Goal: Information Seeking & Learning: Find contact information

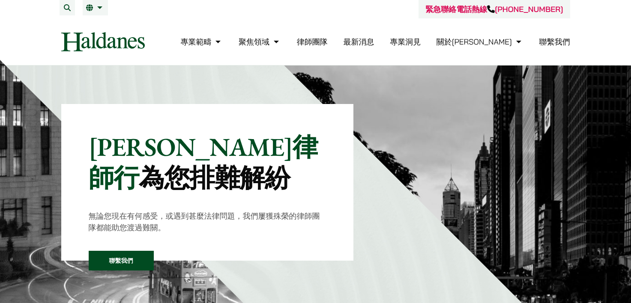
click at [570, 42] on div "專業範疇 反壟斷和競爭法 民事訴訟及爭議解決 公司及商業業務 刑事辯護 欺詐、資產追踪和追討 知識產權 婚姻及家事法 傳媒、娛樂及體育事務 私人客戶 物業及物…" at bounding box center [316, 41] width 524 height 19
click at [562, 42] on link "聯繫我們" at bounding box center [555, 42] width 31 height 10
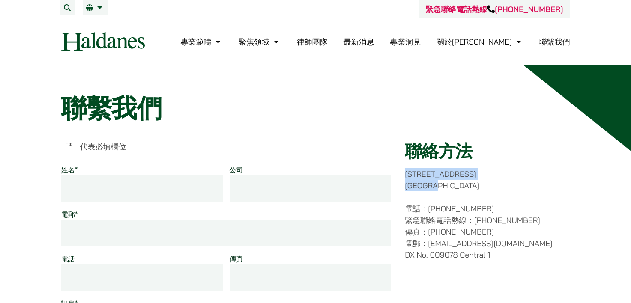
drag, startPoint x: 458, startPoint y: 187, endPoint x: 408, endPoint y: 174, distance: 51.9
click at [408, 174] on p "[STREET_ADDRESS]" at bounding box center [487, 179] width 165 height 23
copy p "[STREET_ADDRESS]"
